Goal: Task Accomplishment & Management: Manage account settings

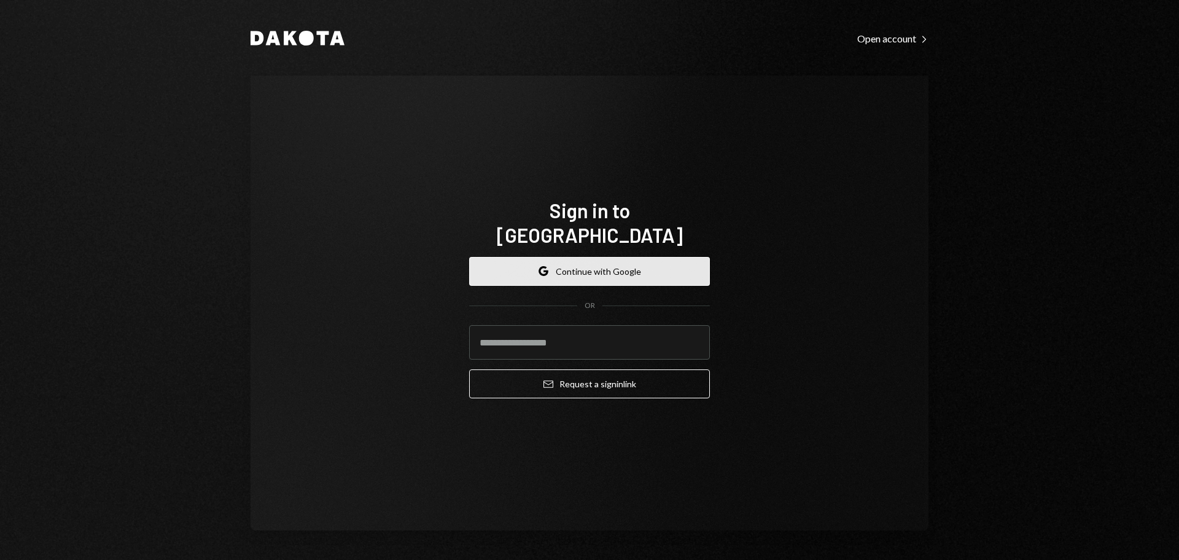
click at [644, 258] on button "Google Continue with Google" at bounding box center [589, 271] width 241 height 29
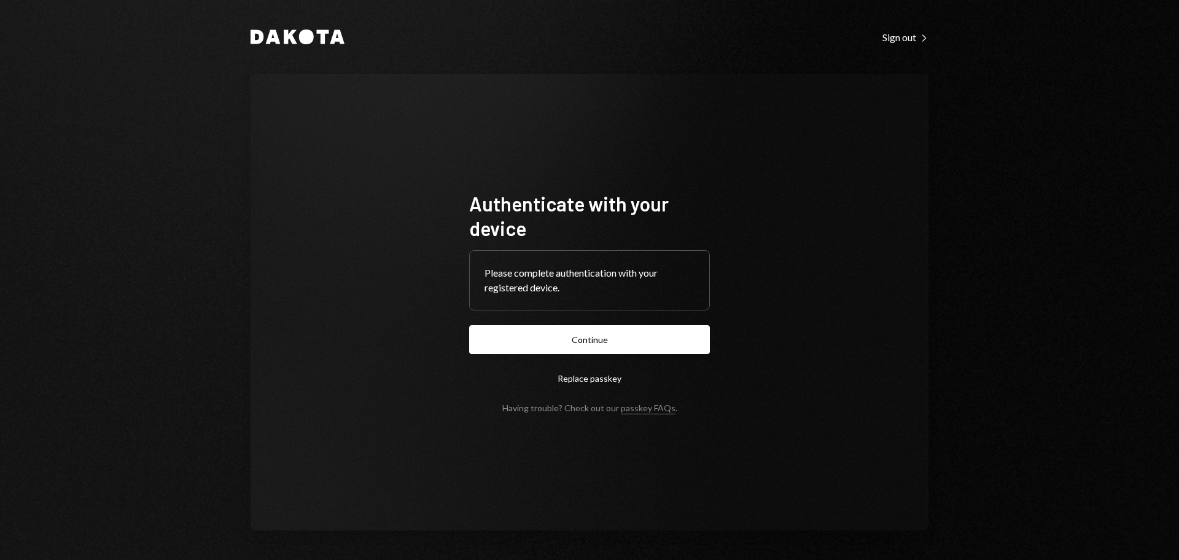
click at [571, 340] on button "Continue" at bounding box center [589, 339] width 241 height 29
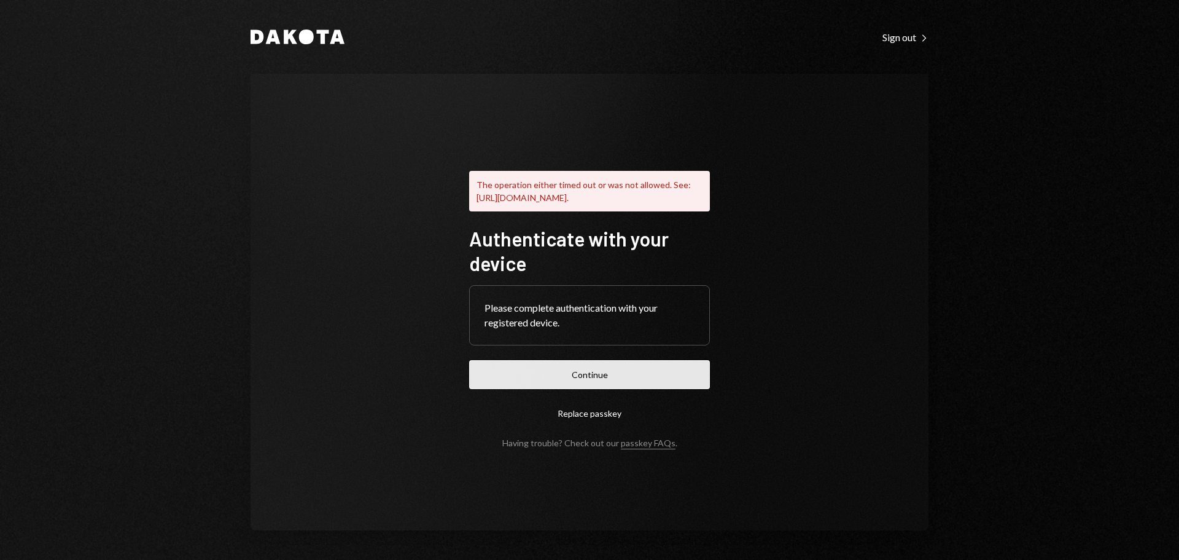
click at [611, 375] on button "Continue" at bounding box center [589, 374] width 241 height 29
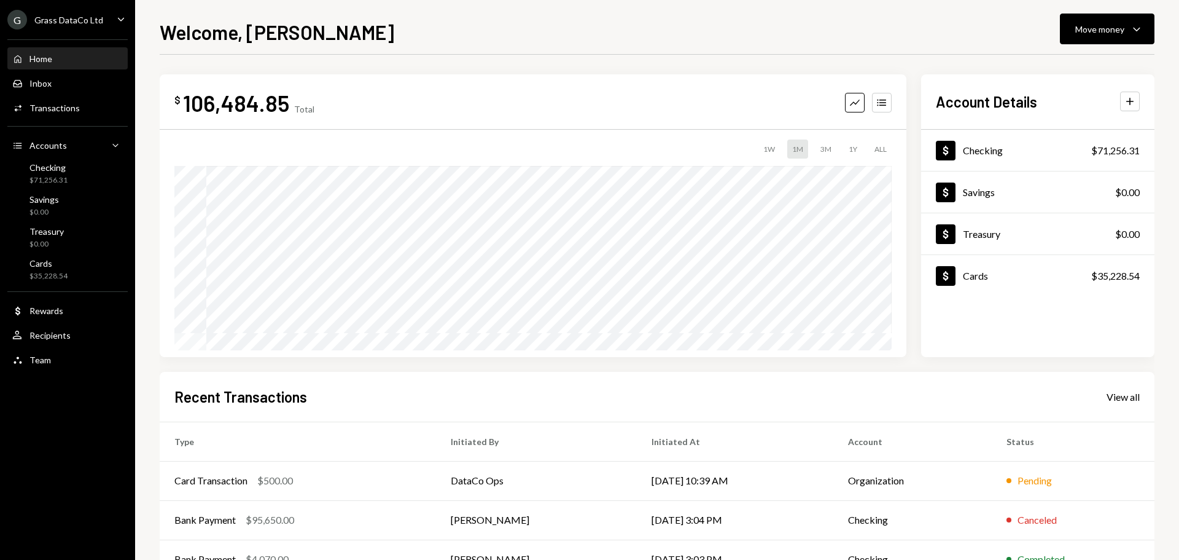
click at [88, 18] on div "Grass DataCo Ltd" at bounding box center [68, 20] width 69 height 10
click at [500, 52] on div "Welcome, Bret Move money Caret Down $ 106,484.85 Total Graph Accounts 1W 1M 3M …" at bounding box center [657, 288] width 995 height 542
drag, startPoint x: 82, startPoint y: 174, endPoint x: 96, endPoint y: 169, distance: 14.4
click at [84, 173] on div "Checking $71,256.31" at bounding box center [67, 173] width 111 height 23
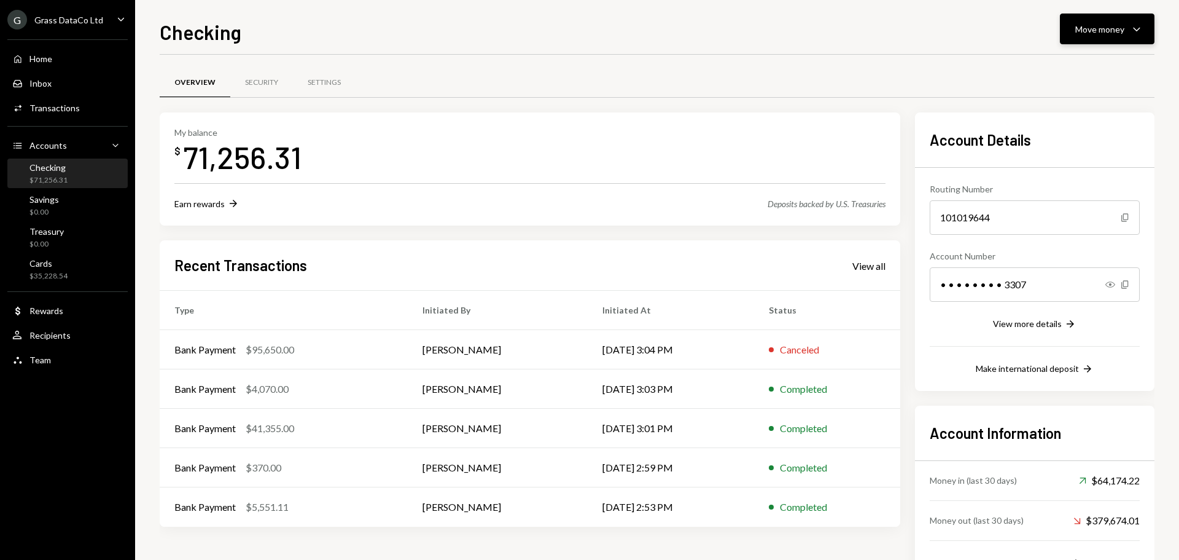
click at [1128, 17] on button "Move money Caret Down" at bounding box center [1107, 29] width 95 height 31
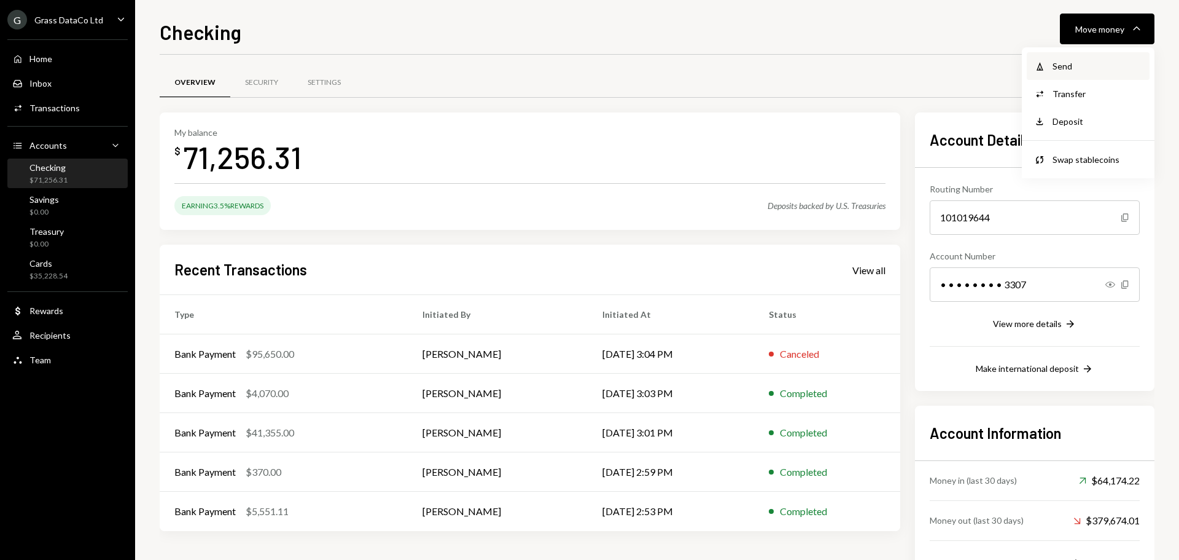
click at [1059, 68] on div "Send" at bounding box center [1098, 66] width 90 height 13
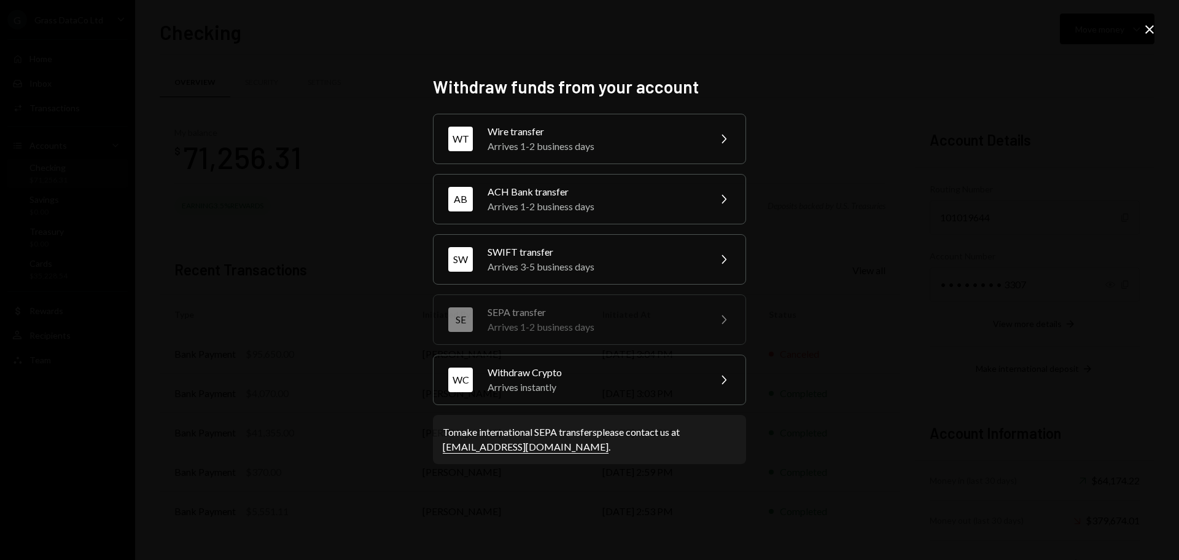
click at [596, 186] on div "ACH Bank transfer" at bounding box center [595, 191] width 214 height 15
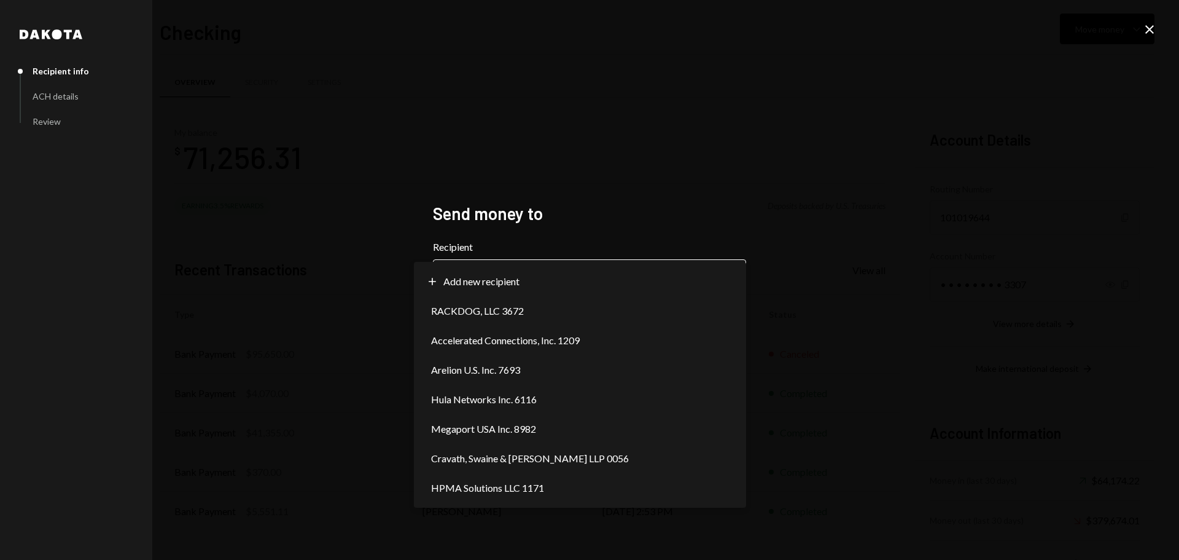
click at [585, 279] on body "G Grass DataCo Ltd Caret Down Home Home Inbox Inbox Activities Transactions Acc…" at bounding box center [589, 280] width 1179 height 560
select select "**********"
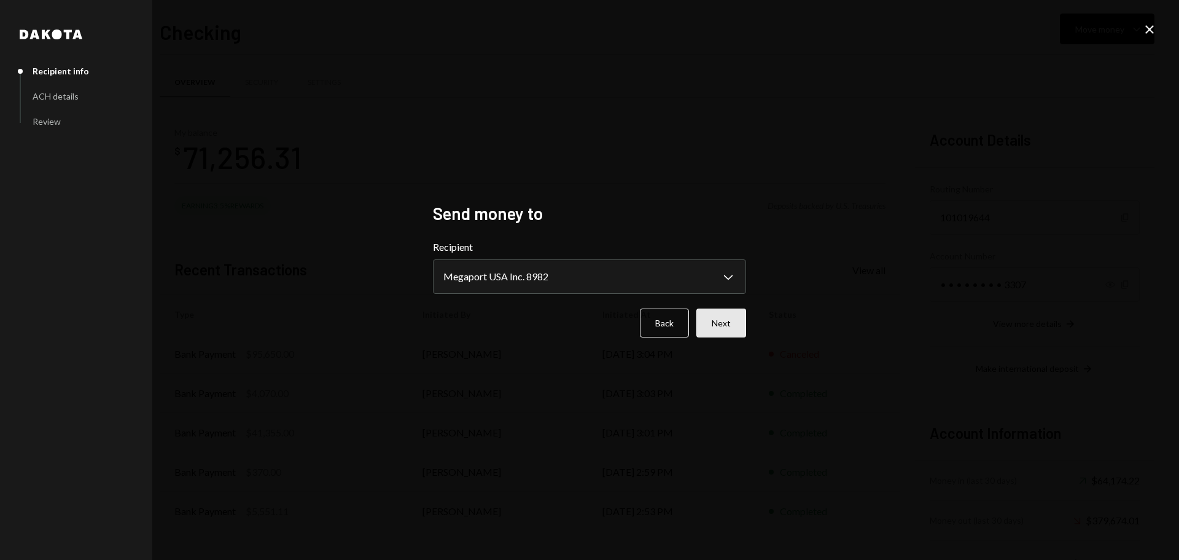
click at [717, 326] on button "Next" at bounding box center [722, 322] width 50 height 29
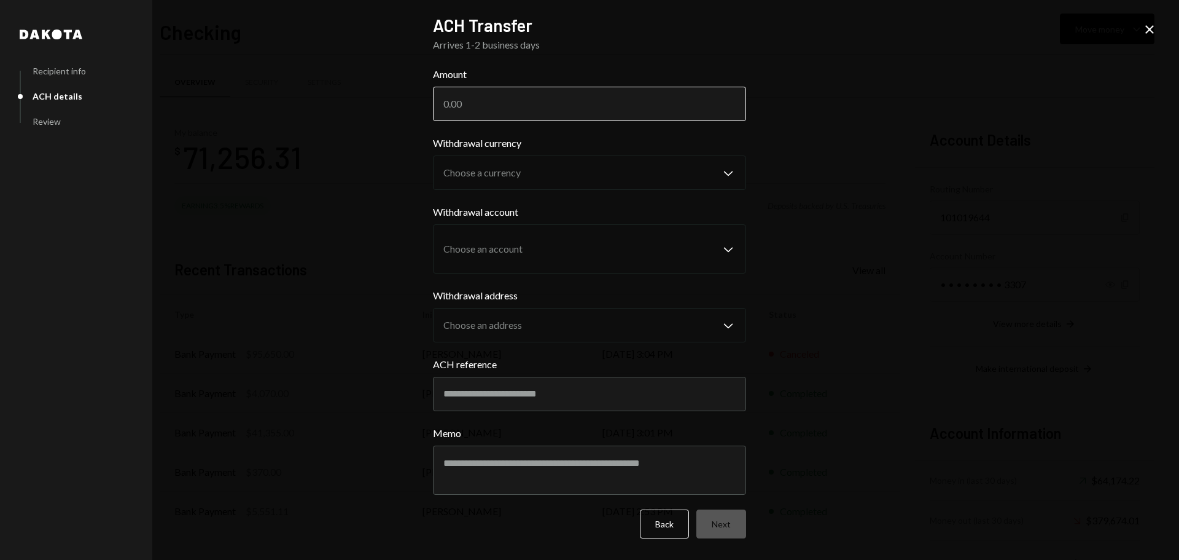
click at [514, 103] on input "Amount" at bounding box center [589, 104] width 313 height 34
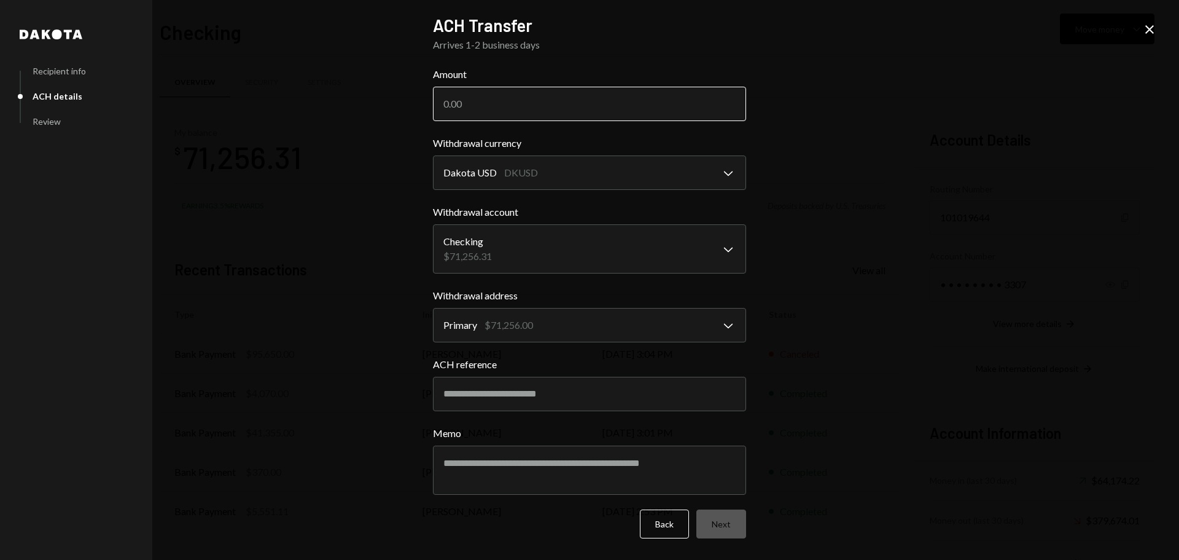
paste input "4148.01"
type input "4148.01"
click at [479, 402] on input "ACH reference" at bounding box center [589, 394] width 313 height 34
drag, startPoint x: 646, startPoint y: 375, endPoint x: 650, endPoint y: 387, distance: 13.0
click at [647, 375] on div "ACH reference" at bounding box center [589, 384] width 313 height 54
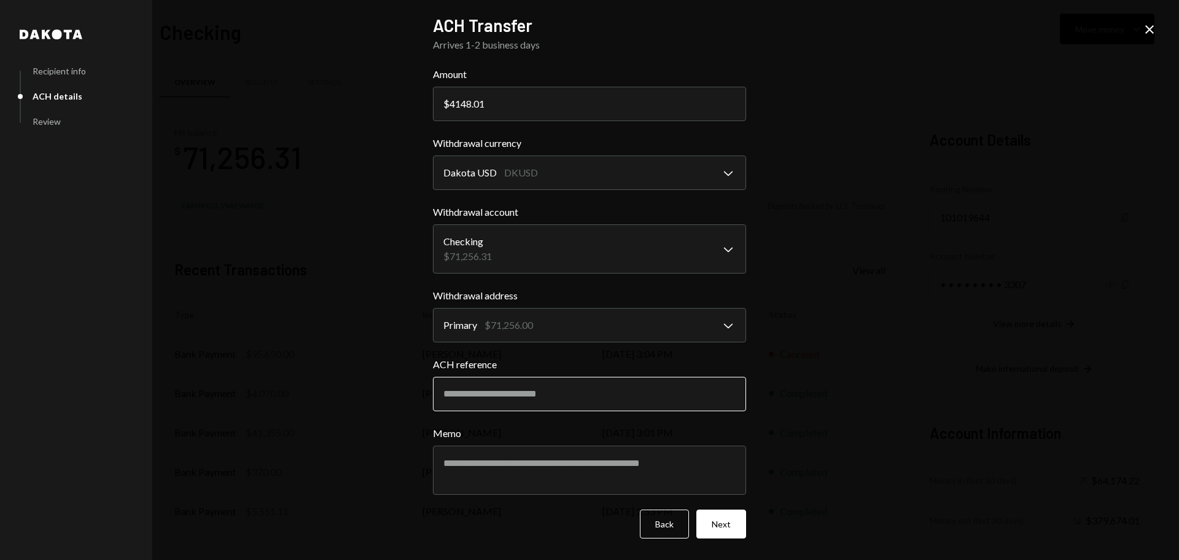
click at [651, 380] on input "ACH reference" at bounding box center [589, 394] width 313 height 34
paste input "**********"
type input "**********"
drag, startPoint x: 493, startPoint y: 470, endPoint x: 526, endPoint y: 470, distance: 32.6
click at [495, 470] on textarea "Memo" at bounding box center [589, 469] width 313 height 49
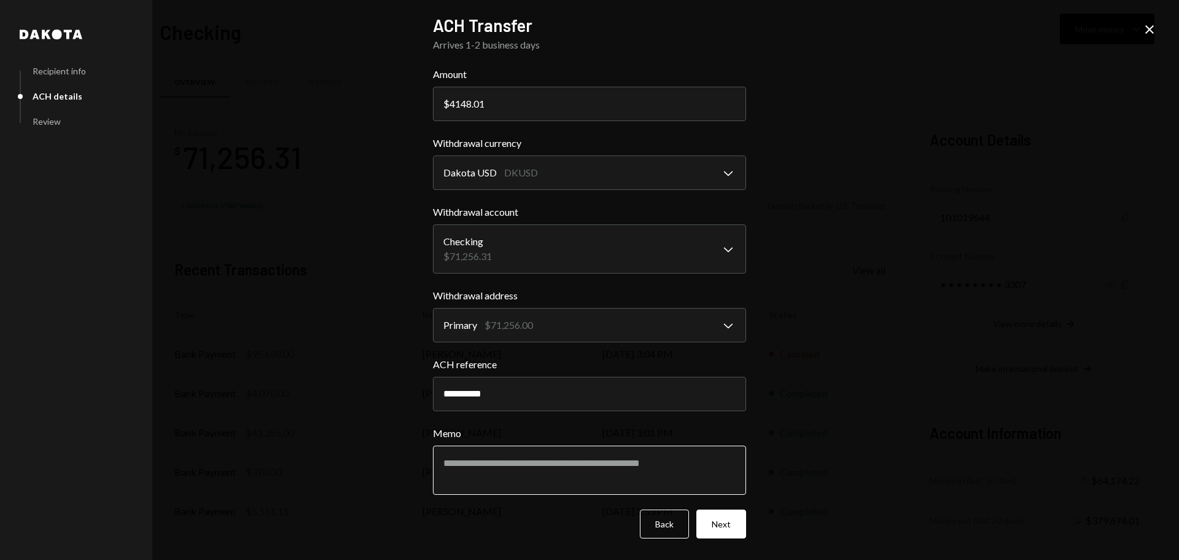
paste textarea "**********"
type textarea "**********"
click at [706, 524] on button "Next" at bounding box center [722, 523] width 50 height 29
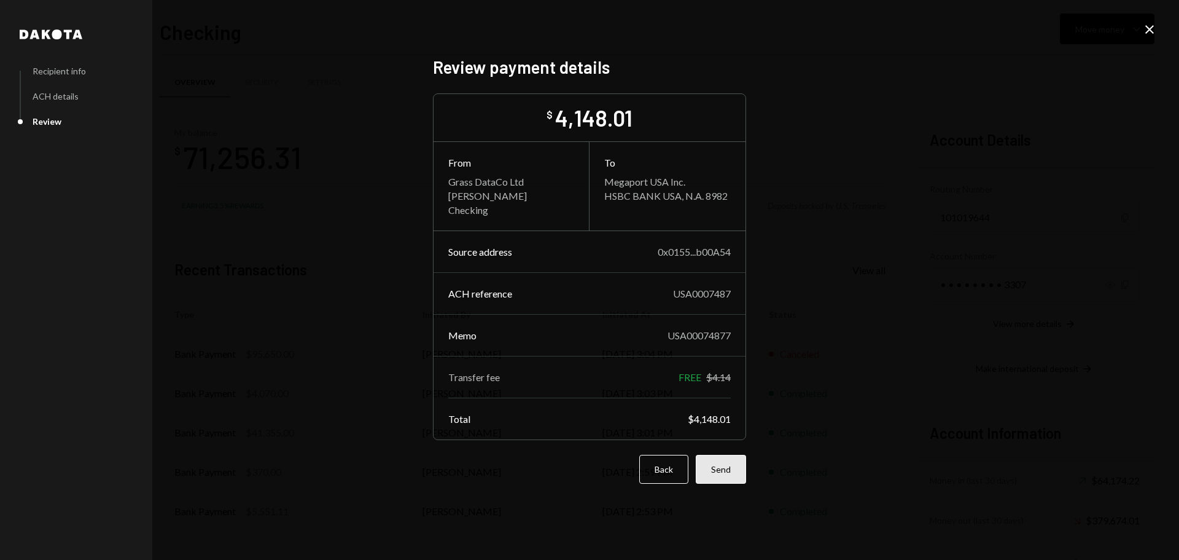
click at [737, 467] on button "Send" at bounding box center [721, 469] width 50 height 29
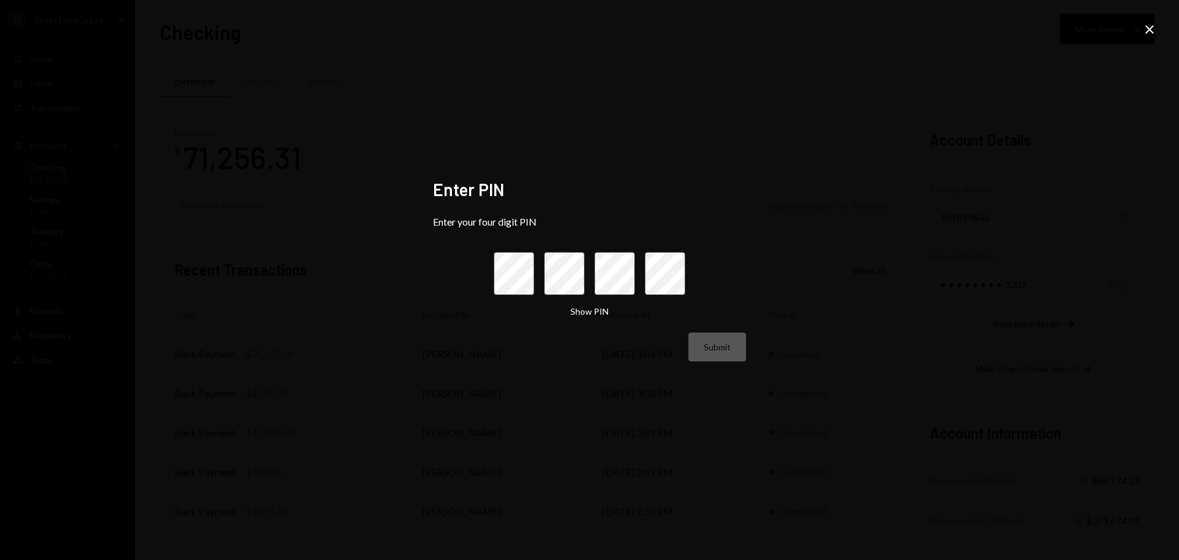
drag, startPoint x: 557, startPoint y: 119, endPoint x: 585, endPoint y: 182, distance: 68.5
click at [560, 120] on div "Enter PIN Enter your four digit PIN Show PIN Submit Close" at bounding box center [589, 280] width 1179 height 560
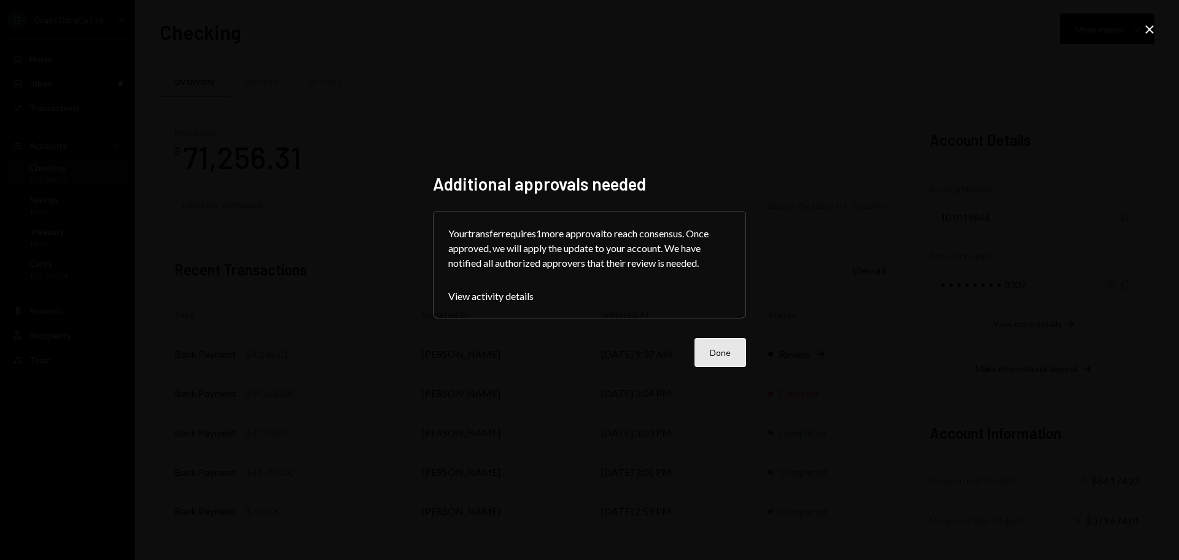
click at [729, 361] on button "Done" at bounding box center [721, 352] width 52 height 29
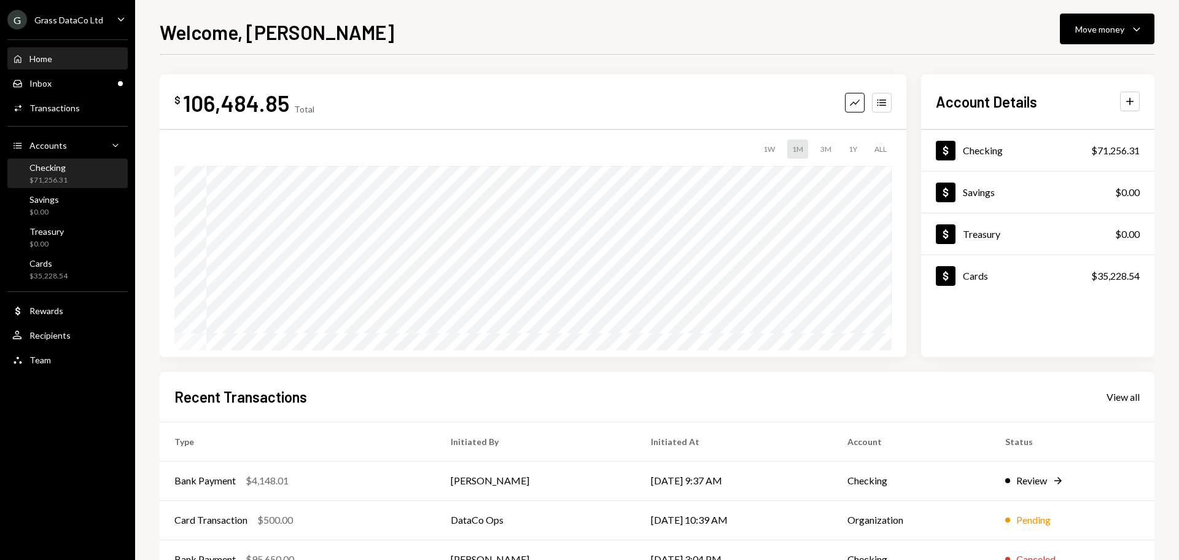
click at [51, 167] on div "Checking" at bounding box center [48, 167] width 38 height 10
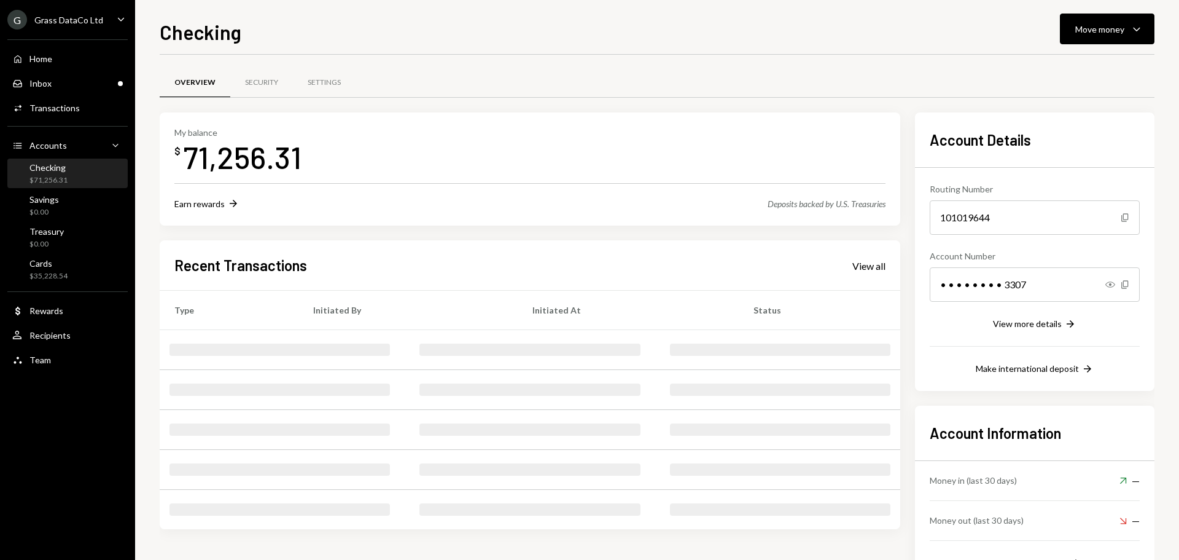
click at [95, 24] on div "Grass DataCo Ltd" at bounding box center [68, 20] width 69 height 10
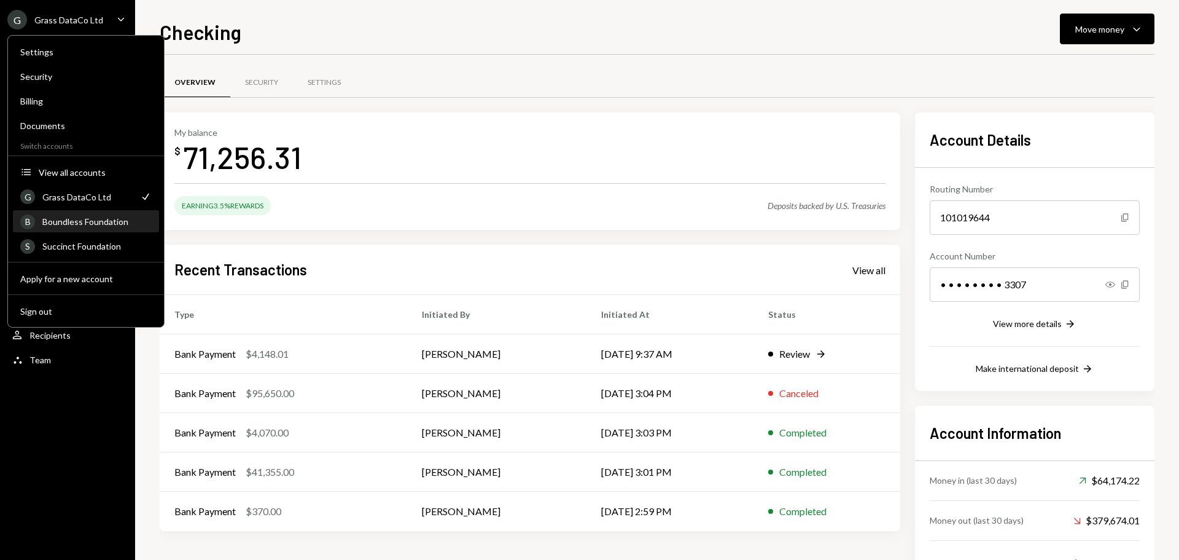
click at [98, 224] on div "Boundless Foundation" at bounding box center [96, 221] width 109 height 10
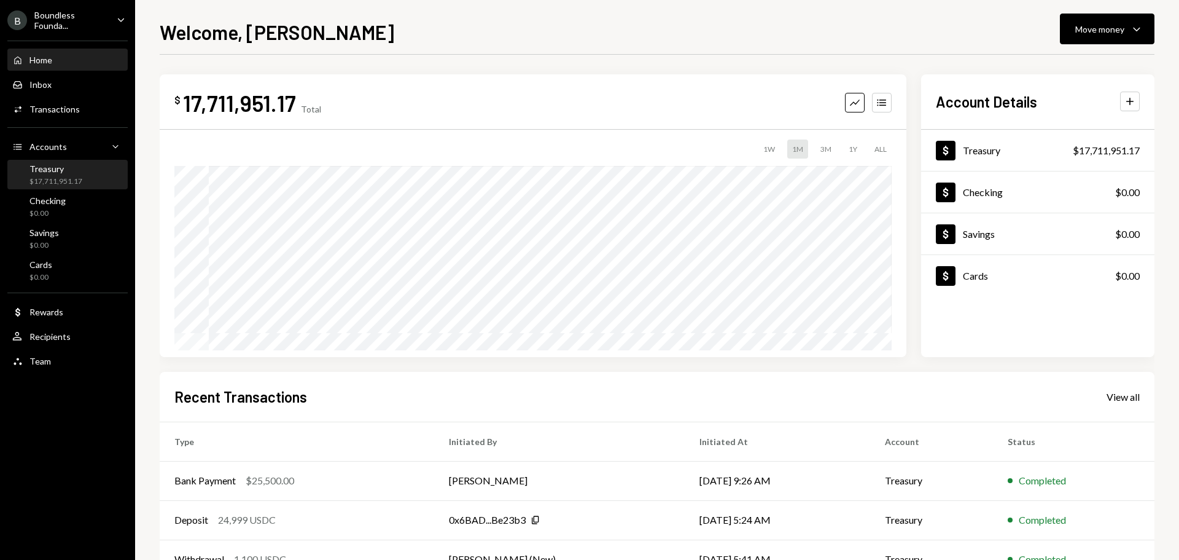
click at [84, 178] on div "Treasury $17,711,951.17" at bounding box center [67, 174] width 111 height 23
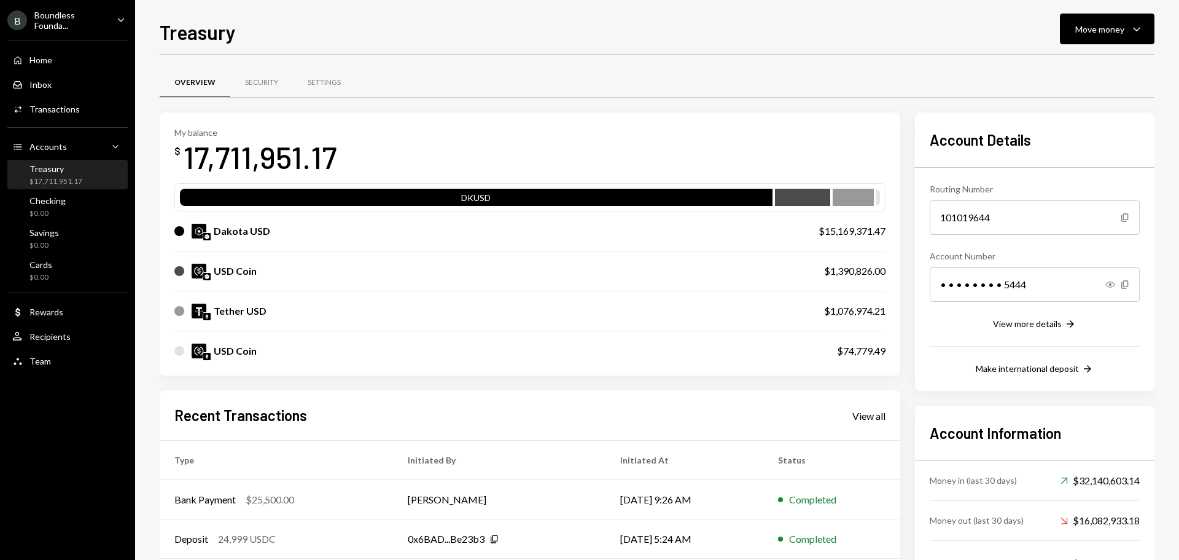
drag, startPoint x: 558, startPoint y: 34, endPoint x: 584, endPoint y: 9, distance: 36.1
click at [558, 34] on div "Treasury Move money Caret Down" at bounding box center [657, 30] width 995 height 27
